Goal: Task Accomplishment & Management: Use online tool/utility

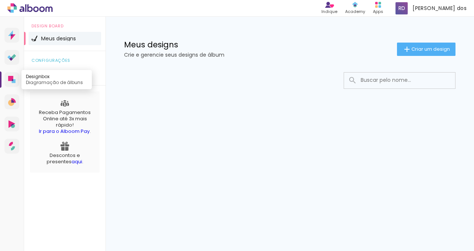
click at [13, 79] on icon at bounding box center [10, 78] width 5 height 5
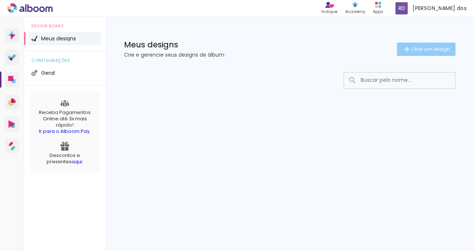
click at [437, 48] on span "Criar um design" at bounding box center [430, 49] width 38 height 5
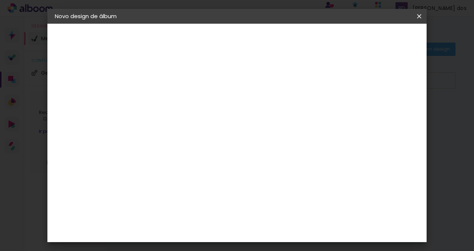
click at [176, 102] on input at bounding box center [176, 99] width 0 height 11
type input "t"
type input "Test"
type paper-input "Test"
click at [252, 37] on paper-button "Avançar" at bounding box center [233, 39] width 36 height 13
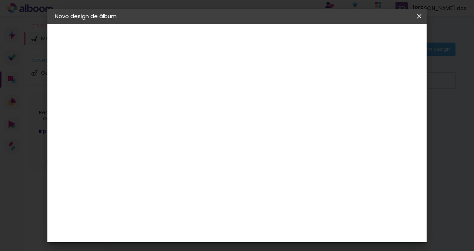
click at [203, 141] on input at bounding box center [194, 140] width 75 height 9
type input "dig"
type paper-input "dig"
click at [189, 164] on div "Digipix Pro" at bounding box center [180, 169] width 18 height 12
click at [189, 169] on div "Digipix Pro" at bounding box center [180, 169] width 18 height 12
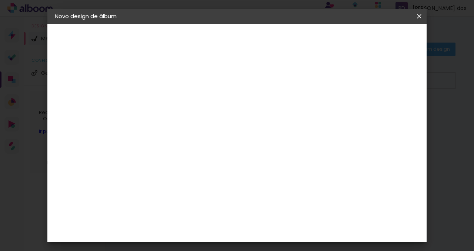
click at [294, 197] on album-spec-supplier-section at bounding box center [225, 144] width 140 height 144
click at [189, 193] on div "Photo Pró Digital" at bounding box center [180, 202] width 18 height 18
click at [189, 168] on div "Digipix Pro" at bounding box center [180, 169] width 18 height 12
click at [0, 0] on slot "Tamanho Livre" at bounding box center [0, 0] width 0 height 0
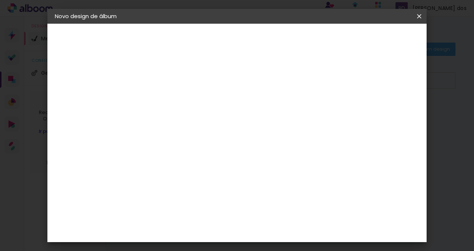
click at [294, 117] on paper-item "Tamanho Livre" at bounding box center [262, 112] width 66 height 16
click at [189, 165] on div "Digipix Pro" at bounding box center [180, 169] width 18 height 12
click at [0, 0] on slot "Avançar" at bounding box center [0, 0] width 0 height 0
click at [205, 124] on input "text" at bounding box center [190, 128] width 29 height 11
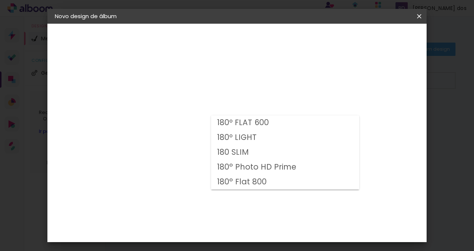
click at [0, 0] on slot "180 SLIM" at bounding box center [0, 0] width 0 height 0
type input "180 SLIM"
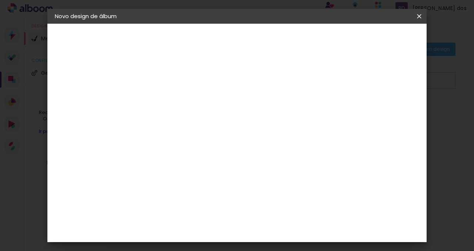
scroll to position [81, 0]
click at [226, 110] on span "29.7 × 21.0" at bounding box center [208, 117] width 34 height 15
click at [0, 0] on slot "Avançar" at bounding box center [0, 0] width 0 height 0
click at [336, 81] on div at bounding box center [333, 80] width 7 height 7
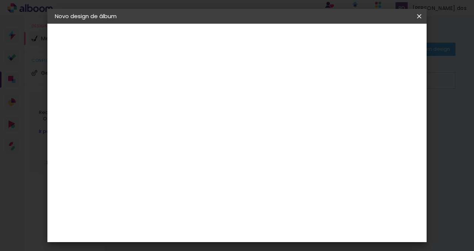
type paper-checkbox "on"
click at [378, 42] on span "Iniciar design" at bounding box center [361, 39] width 34 height 5
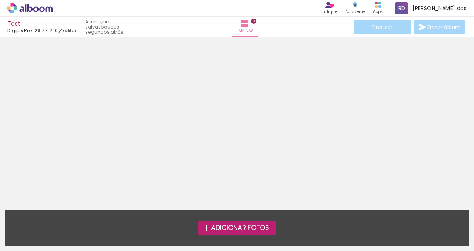
click at [255, 225] on span "Adicionar Fotos" at bounding box center [240, 228] width 58 height 7
click at [0, 0] on input "file" at bounding box center [0, 0] width 0 height 0
click at [241, 229] on span "Adicionar Fotos" at bounding box center [240, 228] width 58 height 7
click at [0, 0] on input "file" at bounding box center [0, 0] width 0 height 0
click at [240, 229] on span "Adicionar Fotos" at bounding box center [240, 228] width 58 height 7
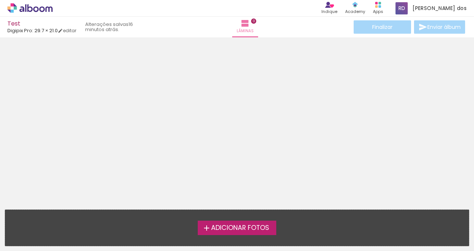
click at [0, 0] on input "file" at bounding box center [0, 0] width 0 height 0
click at [225, 230] on span "Adicionar Fotos" at bounding box center [240, 228] width 58 height 7
click at [0, 0] on input "file" at bounding box center [0, 0] width 0 height 0
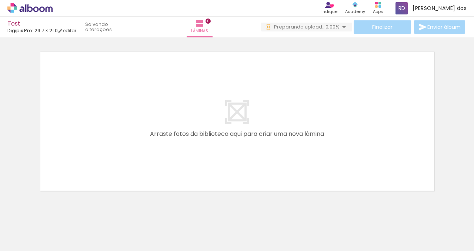
click at [27, 243] on span "Adicionar Fotos" at bounding box center [26, 241] width 22 height 8
click at [0, 0] on input "file" at bounding box center [0, 0] width 0 height 0
click at [332, 27] on span "0,00%" at bounding box center [332, 26] width 14 height 7
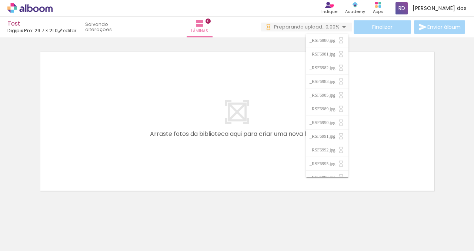
click at [207, 92] on quentale-layouter at bounding box center [237, 121] width 398 height 143
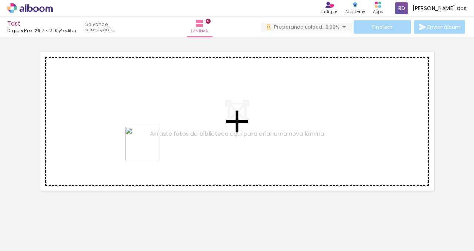
drag, startPoint x: 111, startPoint y: 229, endPoint x: 148, endPoint y: 148, distance: 88.9
click at [147, 149] on quentale-workspace at bounding box center [237, 125] width 474 height 251
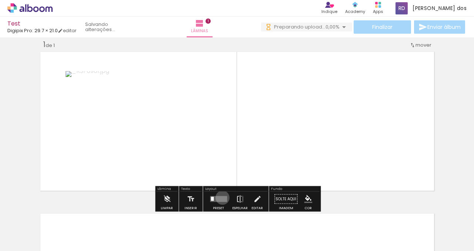
click at [220, 197] on quentale-layouter at bounding box center [218, 199] width 17 height 6
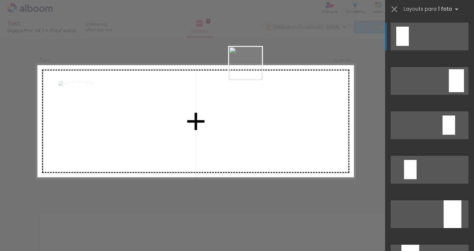
drag, startPoint x: 251, startPoint y: 225, endPoint x: 251, endPoint y: 69, distance: 156.5
click at [251, 69] on quentale-workspace at bounding box center [237, 125] width 474 height 251
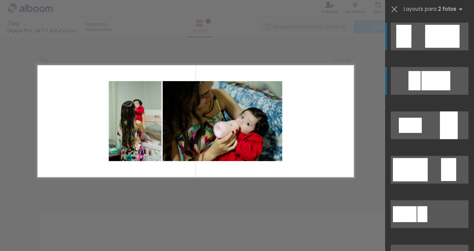
click at [434, 86] on div at bounding box center [435, 80] width 29 height 19
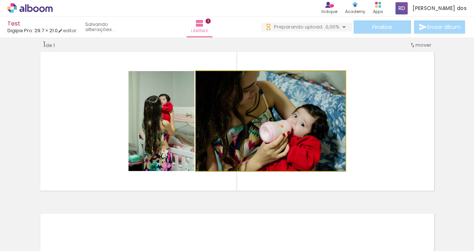
click at [319, 105] on quentale-photo at bounding box center [270, 121] width 149 height 100
drag, startPoint x: 336, startPoint y: 96, endPoint x: 344, endPoint y: 96, distance: 8.9
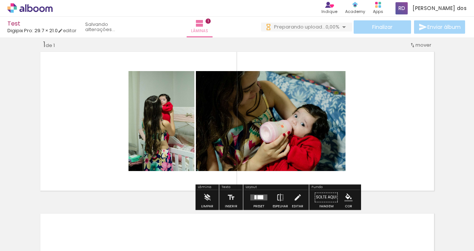
click at [325, 102] on quentale-photo at bounding box center [270, 121] width 149 height 100
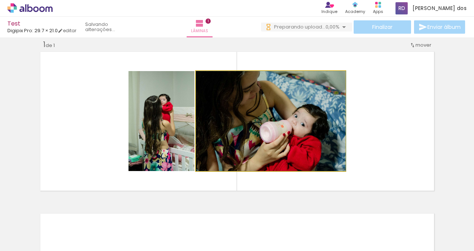
type paper-slider "100"
click at [212, 79] on div at bounding box center [213, 78] width 7 height 7
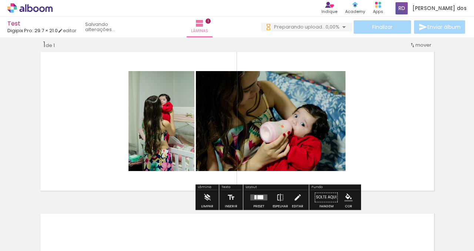
click at [381, 112] on quentale-layouter at bounding box center [237, 121] width 398 height 143
click at [326, 199] on paper-button "Solte aqui Imagem" at bounding box center [326, 199] width 27 height 19
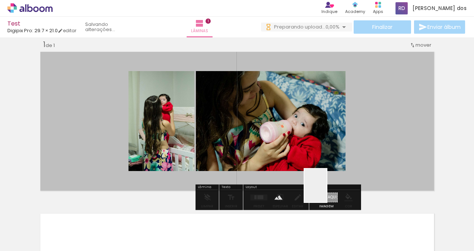
drag, startPoint x: 326, startPoint y: 201, endPoint x: 326, endPoint y: 191, distance: 10.0
click at [326, 191] on quentale-workspace at bounding box center [237, 125] width 474 height 251
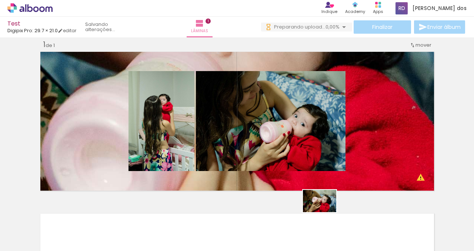
drag, startPoint x: 372, startPoint y: 229, endPoint x: 325, endPoint y: 212, distance: 50.0
click at [0, 0] on slot at bounding box center [0, 0] width 0 height 0
drag, startPoint x: 363, startPoint y: 227, endPoint x: 363, endPoint y: 149, distance: 78.4
click at [363, 149] on quentale-workspace at bounding box center [237, 125] width 474 height 251
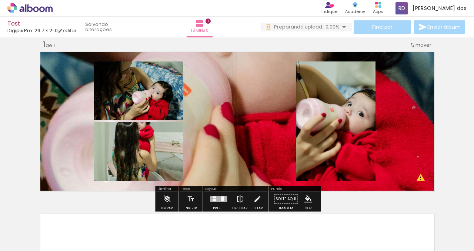
click at [416, 42] on span "mover" at bounding box center [423, 44] width 16 height 7
click at [411, 45] on span "Posição atual:" at bounding box center [399, 44] width 34 height 12
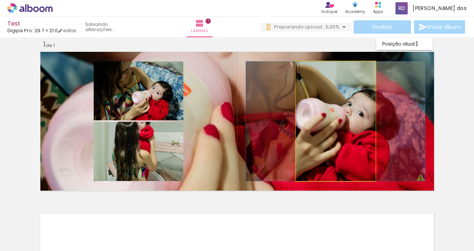
click at [309, 87] on quentale-photo at bounding box center [336, 120] width 80 height 119
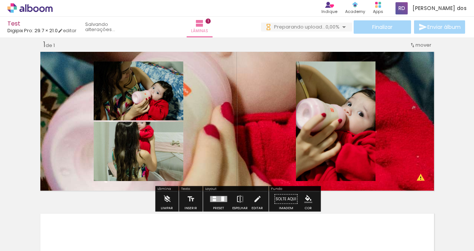
click at [304, 84] on div "Largura Cor" at bounding box center [304, 80] width 13 height 11
click at [305, 93] on paper-item at bounding box center [304, 92] width 13 height 5
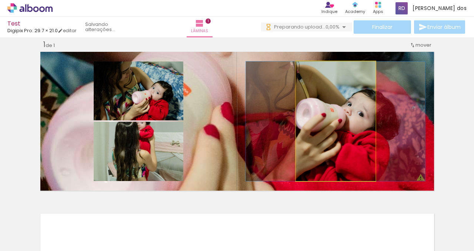
click at [316, 102] on quentale-photo at bounding box center [336, 120] width 80 height 119
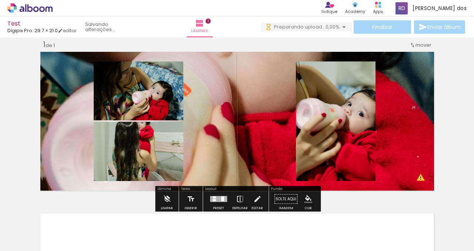
click at [307, 85] on div "Largura Cor" at bounding box center [304, 80] width 13 height 11
click at [306, 98] on paper-item at bounding box center [304, 97] width 13 height 5
click at [405, 133] on quentale-layouter at bounding box center [237, 121] width 398 height 143
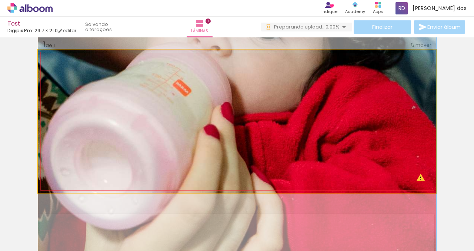
click at [402, 133] on quentale-photo at bounding box center [237, 121] width 398 height 143
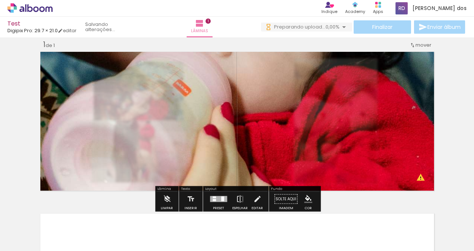
click at [402, 133] on quentale-photo at bounding box center [237, 121] width 398 height 143
click at [442, 133] on div "Inserir lâmina 1 de 1 O Designbox precisará aumentar a sua imagem em 575% para …" at bounding box center [237, 193] width 474 height 324
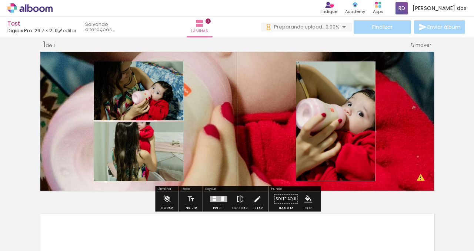
click at [384, 132] on quentale-layouter at bounding box center [237, 121] width 398 height 143
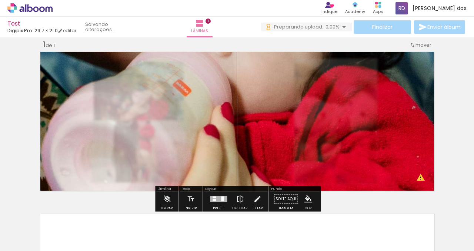
click at [384, 132] on quentale-photo at bounding box center [237, 121] width 398 height 143
click at [367, 228] on div at bounding box center [364, 226] width 37 height 24
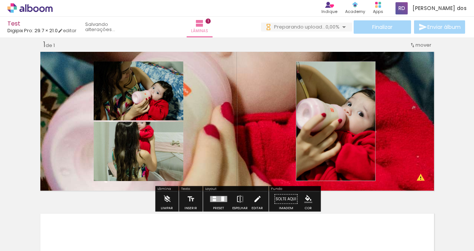
click at [255, 199] on iron-icon at bounding box center [257, 199] width 8 height 15
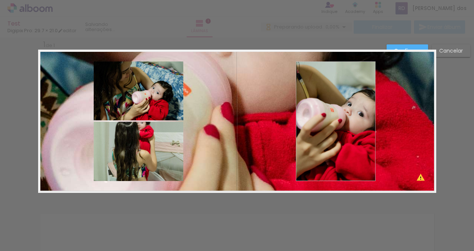
click at [255, 199] on div "Confirmar Cancelar" at bounding box center [237, 198] width 474 height 341
click at [0, 0] on slot "Cancelar" at bounding box center [0, 0] width 0 height 0
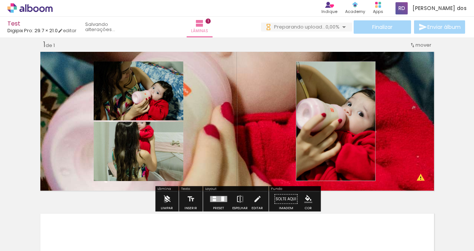
click at [165, 201] on iron-icon at bounding box center [167, 199] width 8 height 15
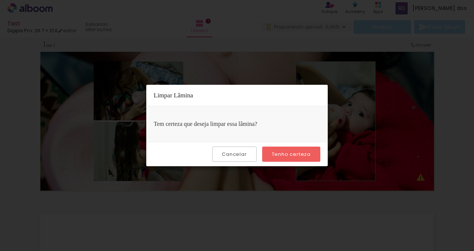
click at [0, 0] on slot "Tenho certeza" at bounding box center [0, 0] width 0 height 0
click at [245, 161] on paper-button "Cancelar" at bounding box center [234, 153] width 44 height 15
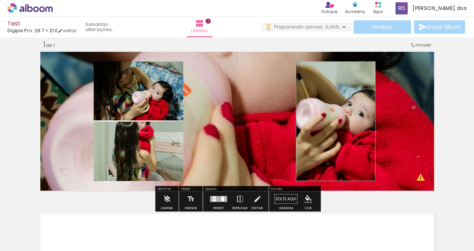
click at [447, 112] on div "Inserir lâmina 1 de 1 O Designbox precisará aumentar a sua imagem em 575% para …" at bounding box center [237, 193] width 474 height 324
click at [422, 44] on span "mover" at bounding box center [423, 44] width 16 height 7
click at [394, 43] on span "Posição atual:" at bounding box center [399, 44] width 34 height 12
click at [196, 20] on iron-icon at bounding box center [199, 23] width 9 height 9
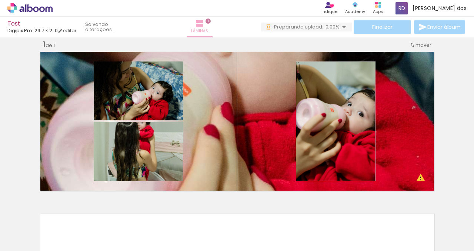
click at [199, 27] on iron-icon at bounding box center [199, 23] width 9 height 9
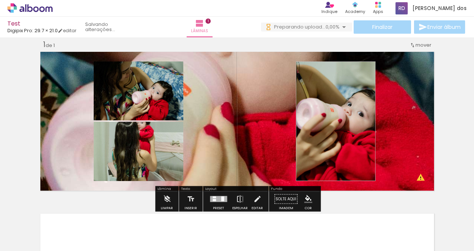
click at [216, 201] on div at bounding box center [218, 199] width 17 height 6
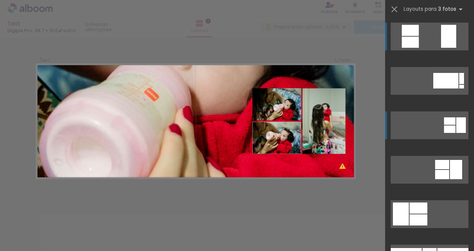
click at [449, 121] on div at bounding box center [449, 120] width 11 height 7
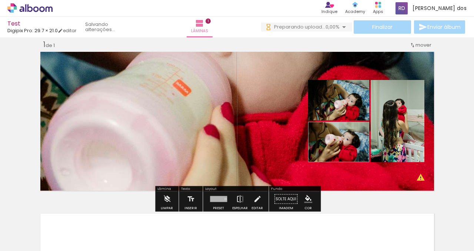
click at [120, 135] on quentale-layouter at bounding box center [237, 121] width 398 height 143
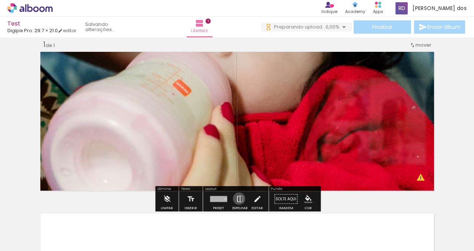
click at [237, 198] on iron-icon at bounding box center [240, 199] width 8 height 15
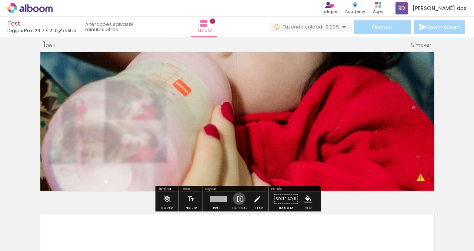
click at [237, 198] on iron-icon at bounding box center [240, 199] width 8 height 15
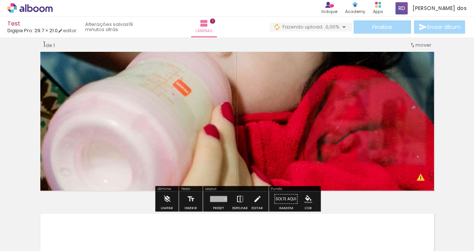
click at [237, 198] on iron-icon at bounding box center [240, 199] width 8 height 15
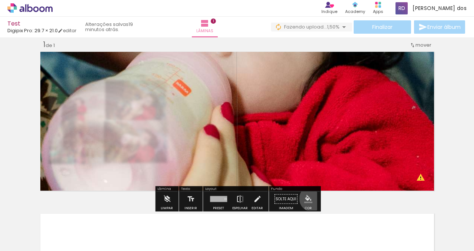
click at [309, 198] on iron-icon "color picker" at bounding box center [308, 199] width 8 height 8
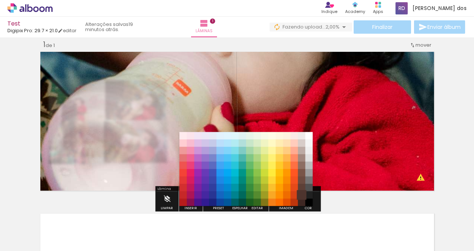
click at [298, 194] on paper-item "#4e342e" at bounding box center [301, 194] width 7 height 7
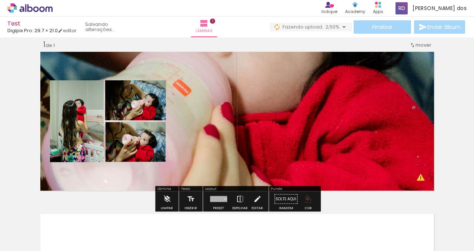
click at [438, 180] on div "Inserir lâmina 1 de 1 O Designbox precisará aumentar a sua imagem em 575% para …" at bounding box center [237, 193] width 474 height 324
click at [418, 180] on quentale-layouter at bounding box center [237, 121] width 398 height 143
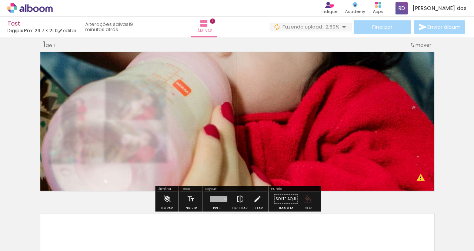
drag, startPoint x: 404, startPoint y: 197, endPoint x: 404, endPoint y: 162, distance: 34.8
click at [404, 162] on div "Inserir lâmina 1 de 1 O Designbox precisará aumentar a sua imagem em 575% para …" at bounding box center [237, 193] width 474 height 324
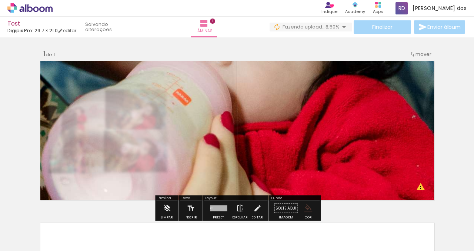
click at [321, 26] on span "Fazendo upload..." at bounding box center [303, 26] width 43 height 7
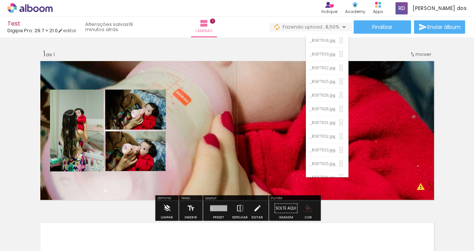
click at [321, 26] on span "Fazendo upload..." at bounding box center [303, 26] width 43 height 7
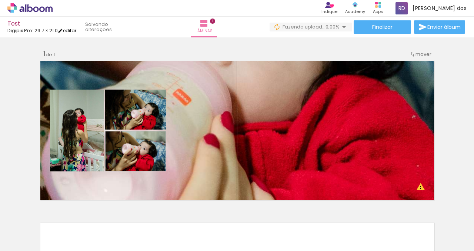
click at [63, 28] on iron-icon at bounding box center [60, 30] width 5 height 5
